Goal: Use online tool/utility: Utilize a website feature to perform a specific function

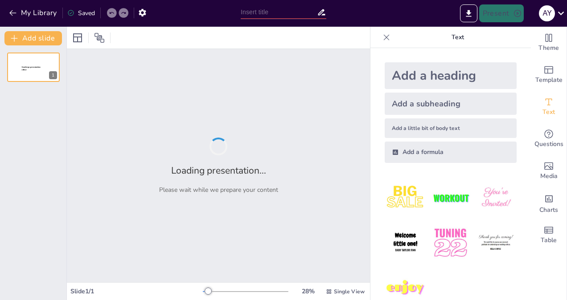
type input "Imported Chapter 1 part 1.pptx"
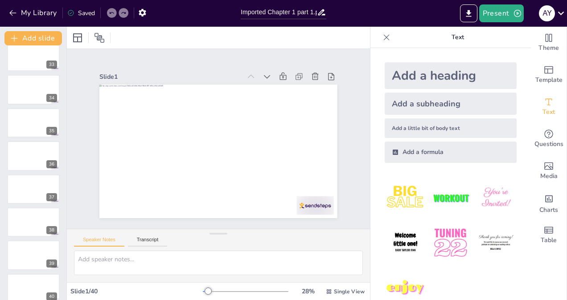
scroll to position [1082, 0]
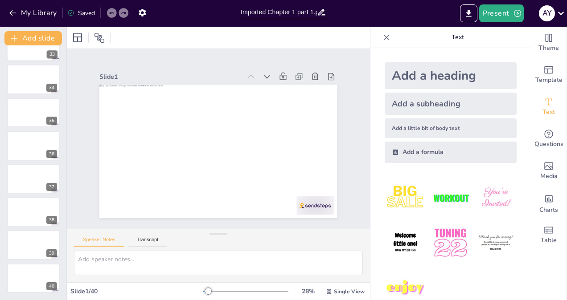
click at [24, 53] on div at bounding box center [33, 46] width 53 height 30
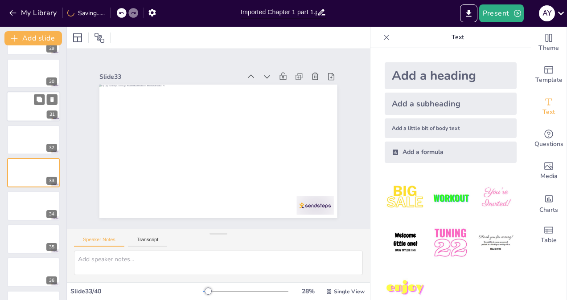
click at [18, 107] on div at bounding box center [33, 107] width 53 height 30
click at [15, 71] on div at bounding box center [33, 73] width 53 height 30
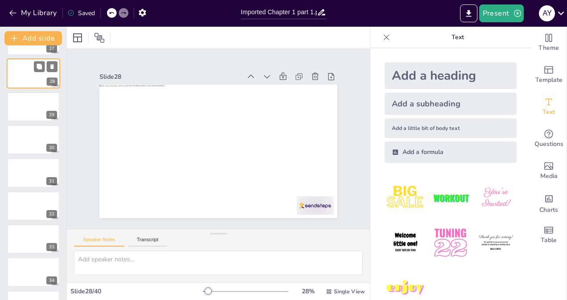
scroll to position [789, 0]
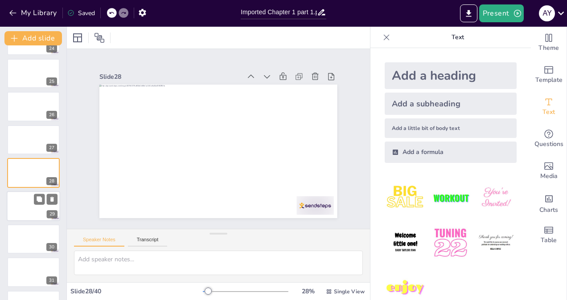
click at [25, 210] on div at bounding box center [33, 206] width 53 height 30
click at [20, 266] on div at bounding box center [33, 272] width 53 height 30
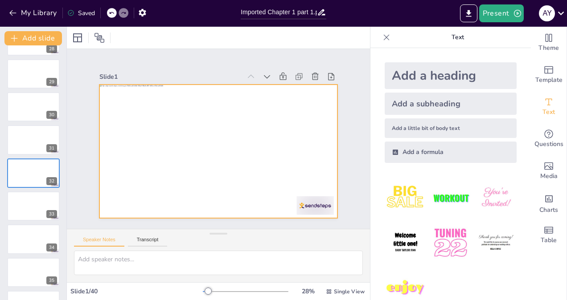
click at [278, 208] on div at bounding box center [224, 150] width 273 height 234
click at [278, 208] on div at bounding box center [218, 152] width 238 height 134
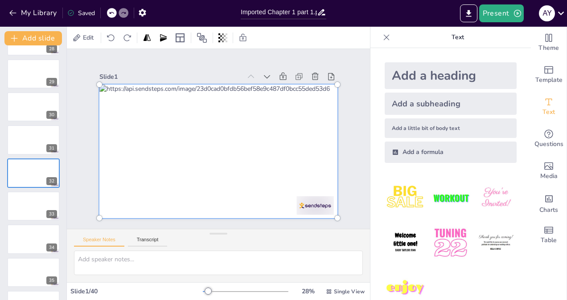
click at [270, 205] on div at bounding box center [211, 128] width 286 height 263
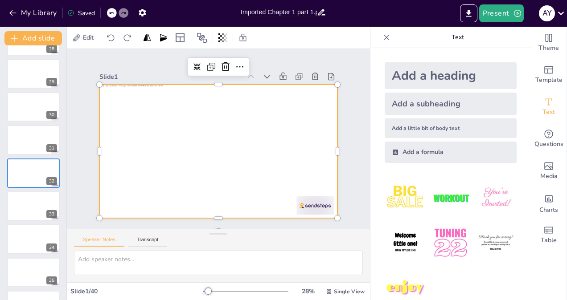
click at [444, 49] on div "Add a heading Add a subheading Add a little bit of body text Add a formula" at bounding box center [450, 174] width 160 height 252
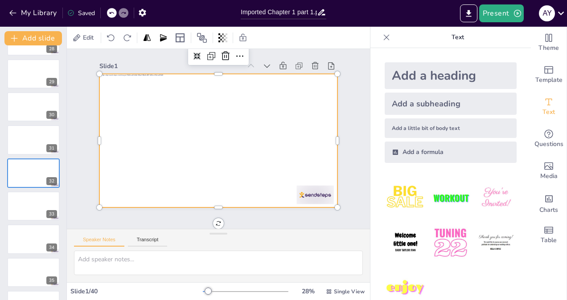
click at [519, 110] on div "Add a heading Add a subheading Add a little bit of body text Add a formula" at bounding box center [450, 174] width 160 height 252
click at [483, 20] on button "Present" at bounding box center [501, 13] width 45 height 18
drag, startPoint x: 522, startPoint y: 101, endPoint x: 509, endPoint y: 221, distance: 121.1
click at [509, 221] on div at bounding box center [283, 150] width 567 height 300
click at [497, 15] on button "Present" at bounding box center [501, 13] width 45 height 18
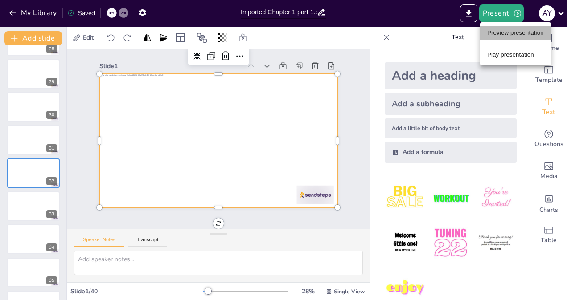
click at [500, 33] on li "Preview presentation" at bounding box center [515, 33] width 71 height 14
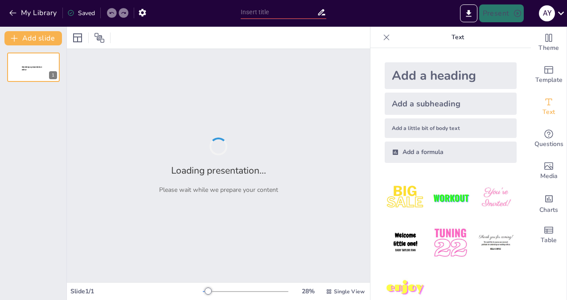
type input "Imported Chapter 1 part 1.pptx"
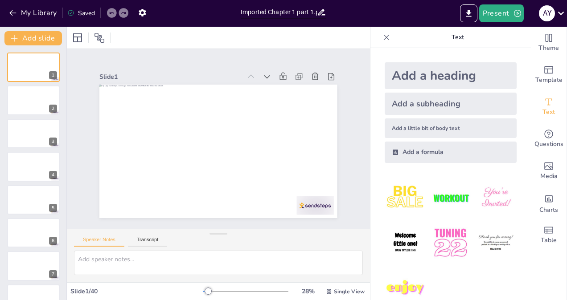
click at [485, 48] on p "Text" at bounding box center [458, 37] width 128 height 21
click at [382, 37] on icon at bounding box center [386, 37] width 9 height 9
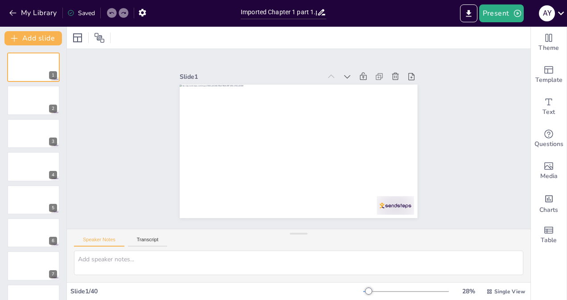
drag, startPoint x: 72, startPoint y: 277, endPoint x: 292, endPoint y: 137, distance: 260.5
click at [292, 137] on div at bounding box center [293, 150] width 271 height 219
